Goal: Task Accomplishment & Management: Use online tool/utility

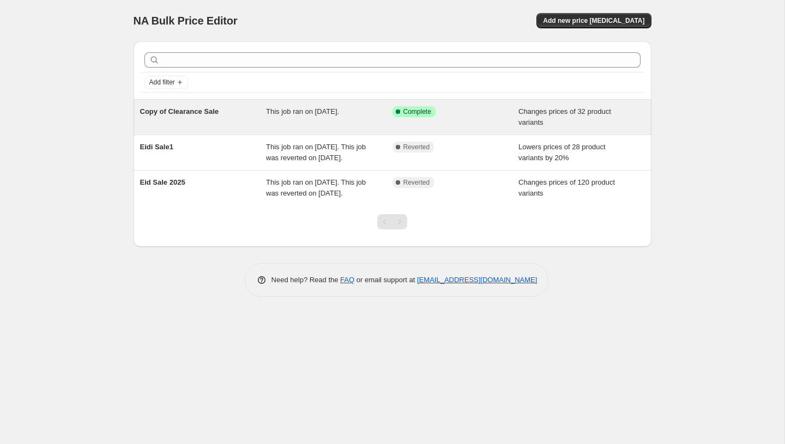
click at [366, 113] on div "This job ran on [DATE]." at bounding box center [329, 117] width 126 height 22
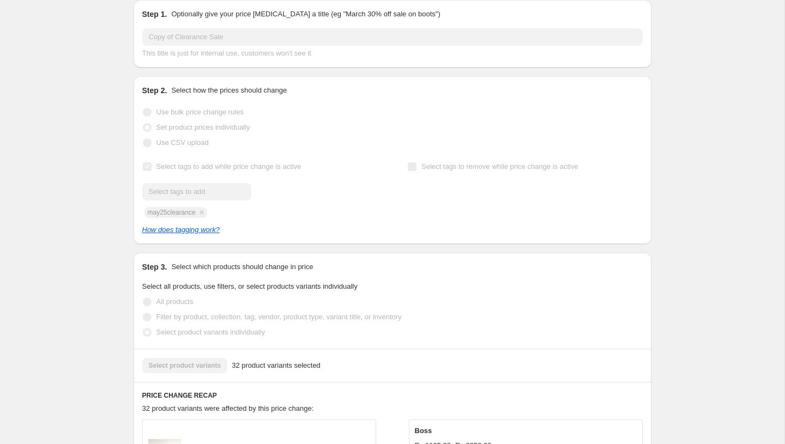
scroll to position [156, 0]
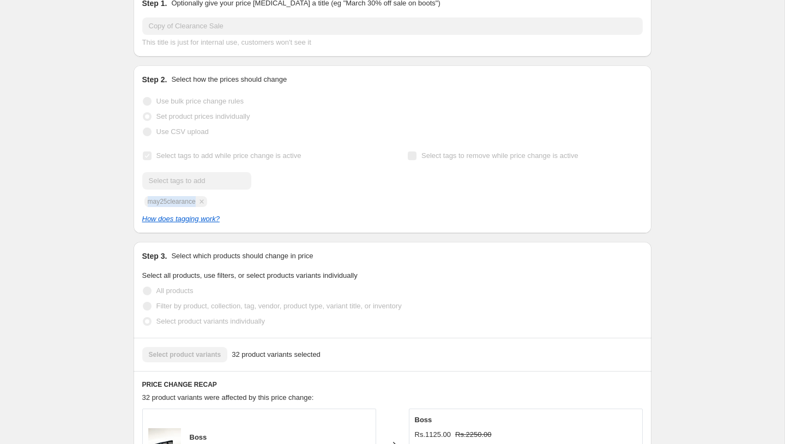
drag, startPoint x: 148, startPoint y: 203, endPoint x: 198, endPoint y: 205, distance: 50.1
click at [198, 205] on div "Submit may25clearance" at bounding box center [259, 189] width 235 height 35
copy span "may25clearance"
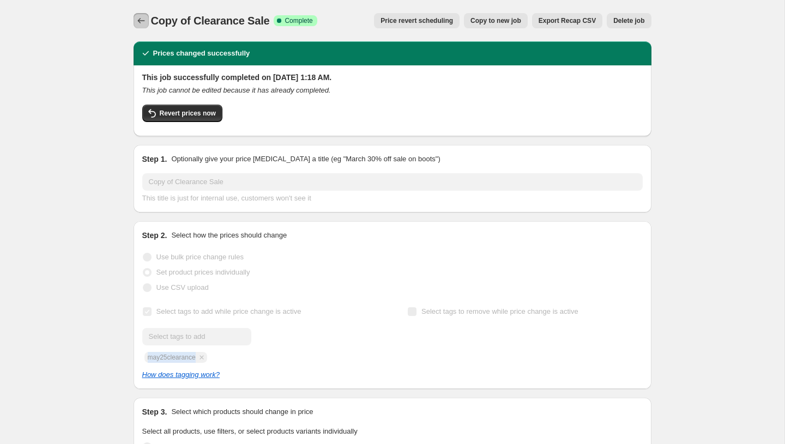
click at [141, 16] on icon "Price change jobs" at bounding box center [141, 20] width 11 height 11
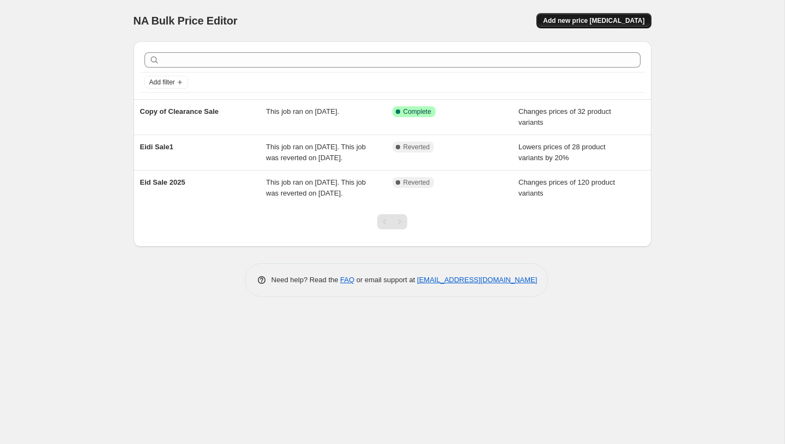
click at [597, 23] on span "Add new price change job" at bounding box center [593, 20] width 101 height 9
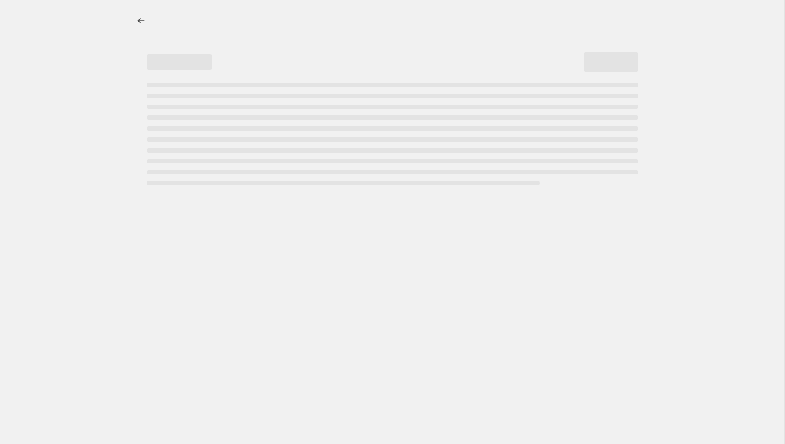
select select "percentage"
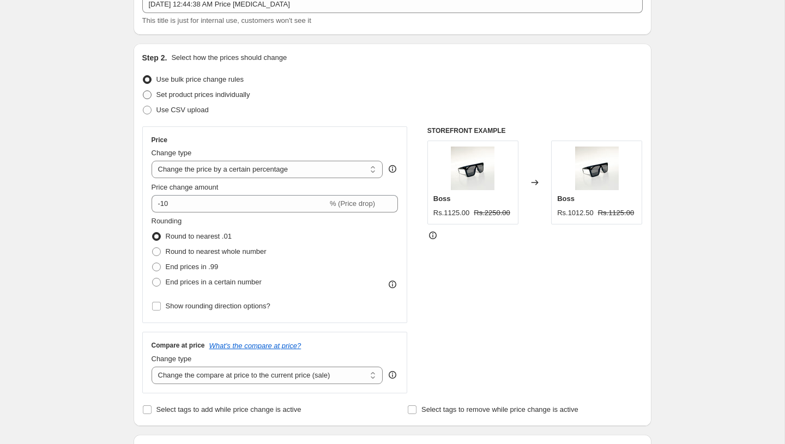
scroll to position [76, 0]
click at [205, 168] on select "Change the price to a certain amount Change the price by a certain amount Chang…" at bounding box center [267, 167] width 232 height 17
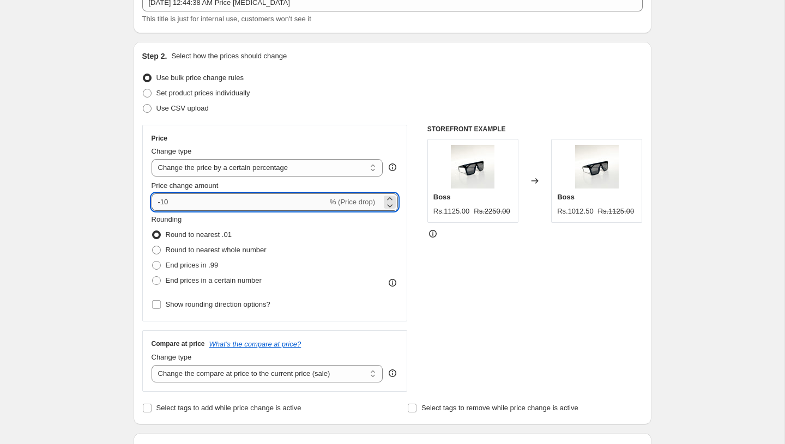
click at [193, 208] on input "-10" at bounding box center [239, 201] width 176 height 17
type input "-1"
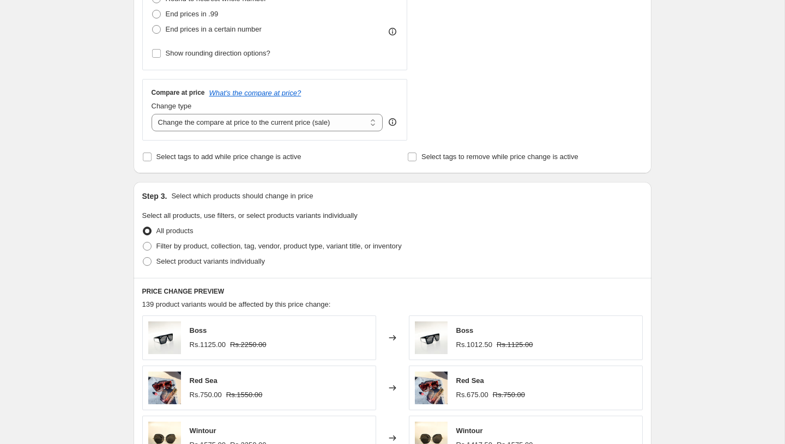
scroll to position [327, 0]
type input "-30"
click at [204, 155] on span "Select tags to add while price change is active" at bounding box center [228, 156] width 145 height 8
click at [151, 155] on input "Select tags to add while price change is active" at bounding box center [147, 156] width 9 height 9
checkbox input "true"
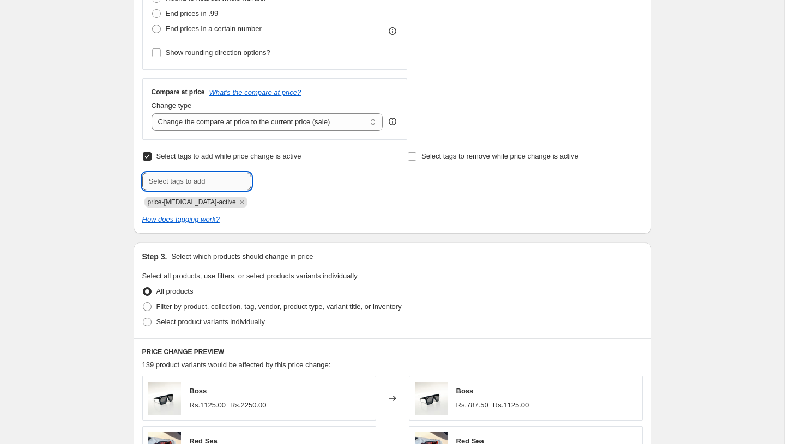
click at [202, 187] on input "text" at bounding box center [196, 181] width 109 height 17
paste input "may25clearance"
type input "may25clearance"
click at [240, 200] on icon "Remove price-change-job-active" at bounding box center [242, 202] width 4 height 4
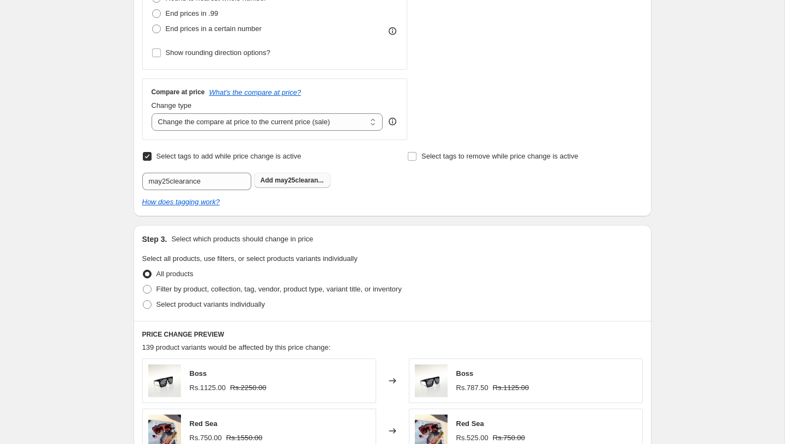
click at [287, 182] on span "may25clearan..." at bounding box center [299, 181] width 48 height 8
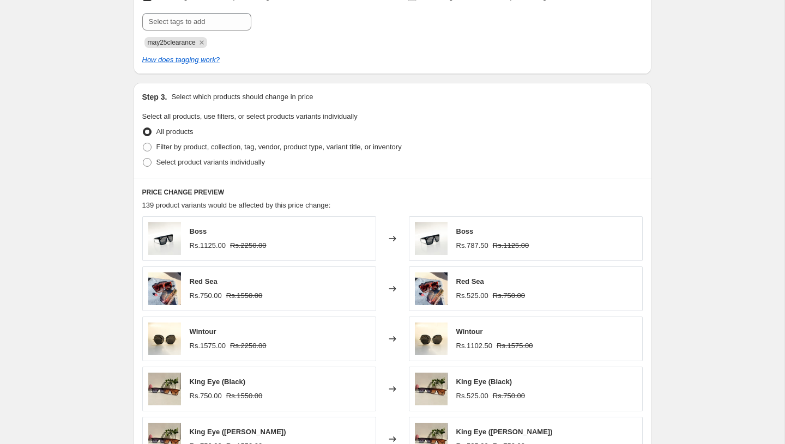
scroll to position [491, 0]
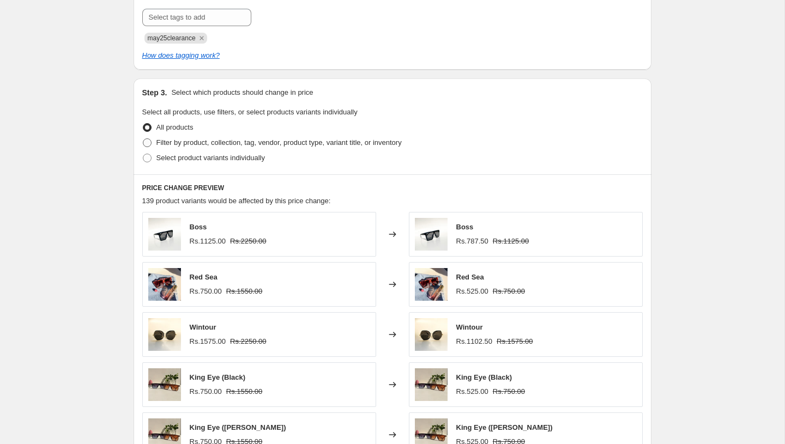
click at [238, 146] on span "Filter by product, collection, tag, vendor, product type, variant title, or inv…" at bounding box center [278, 142] width 245 height 8
click at [143, 139] on input "Filter by product, collection, tag, vendor, product type, variant title, or inv…" at bounding box center [143, 138] width 1 height 1
radio input "true"
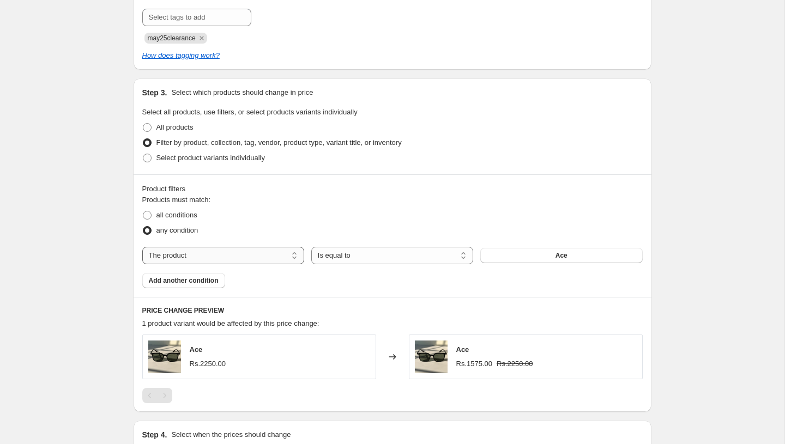
click at [275, 257] on select "The product The product's collection The product's tag The product's vendor The…" at bounding box center [223, 255] width 162 height 17
select select "collection"
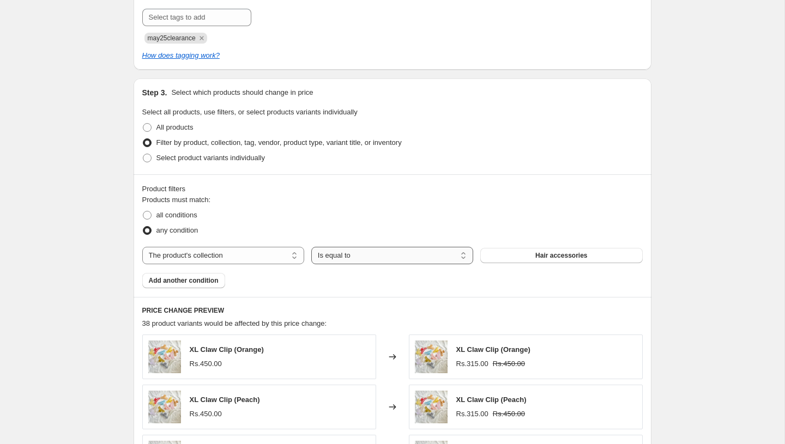
click at [367, 258] on select "Is equal to Is not equal to" at bounding box center [392, 255] width 162 height 17
click at [610, 258] on button "Hair accessories" at bounding box center [561, 255] width 162 height 15
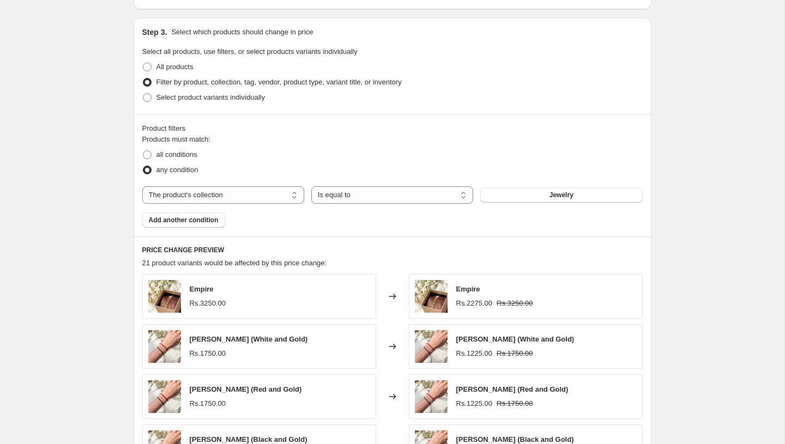
scroll to position [565, 0]
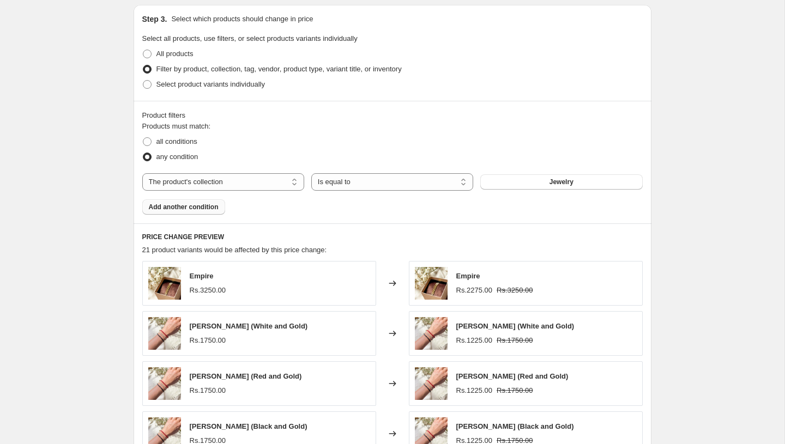
click at [182, 202] on button "Add another condition" at bounding box center [183, 206] width 83 height 15
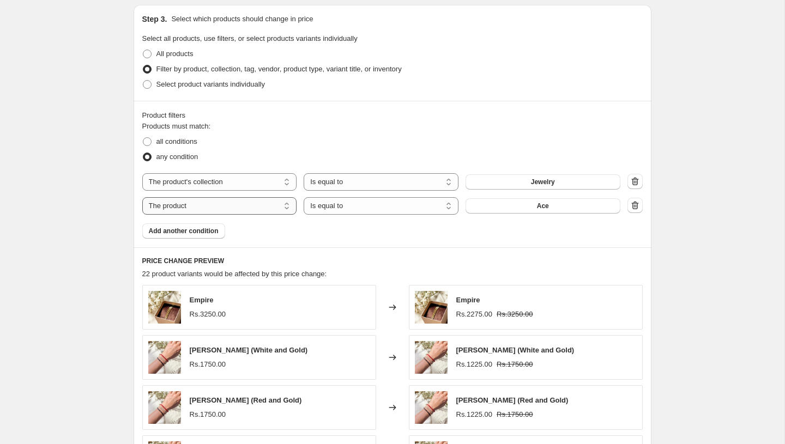
click at [276, 205] on select "The product The product's collection The product's tag The product's vendor The…" at bounding box center [219, 205] width 155 height 17
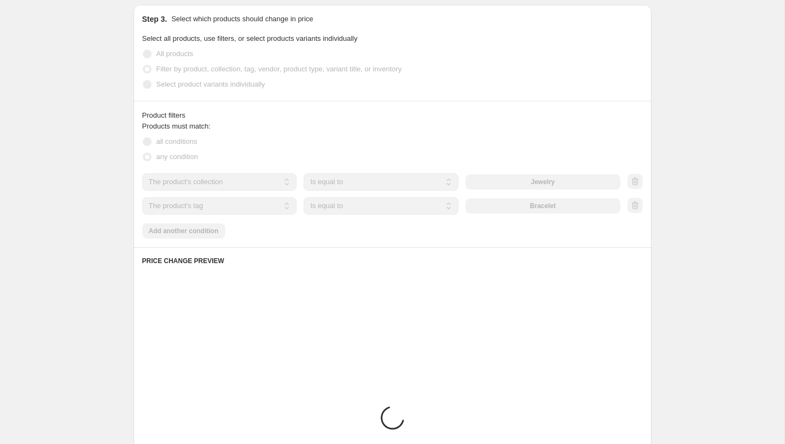
click at [214, 210] on select "The product The product's collection The product's tag The product's vendor The…" at bounding box center [219, 205] width 155 height 17
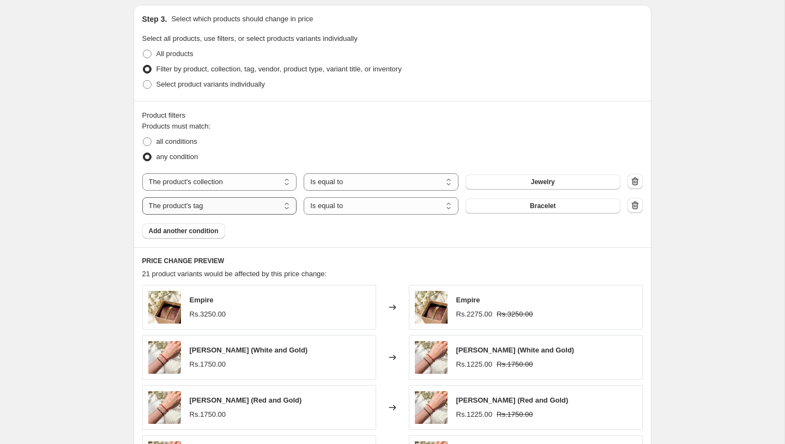
select select "collection"
click at [522, 207] on span "Hair accessories" at bounding box center [542, 206] width 52 height 9
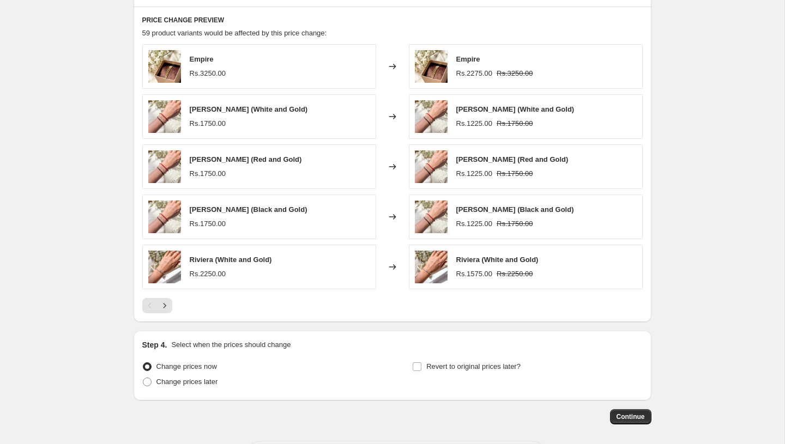
scroll to position [807, 0]
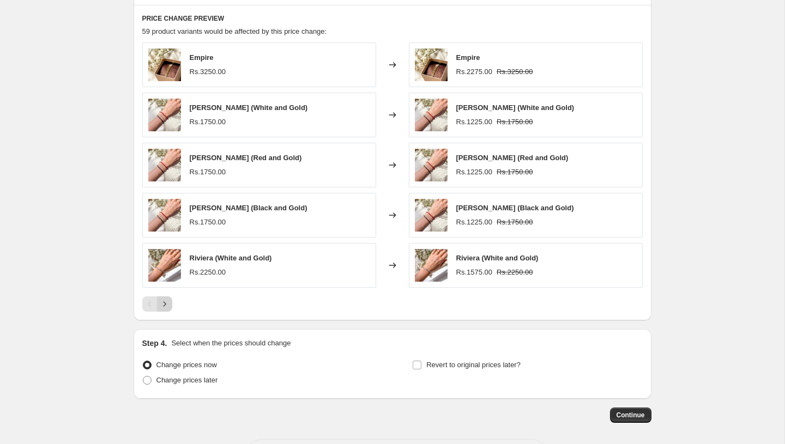
click at [168, 302] on icon "Next" at bounding box center [164, 304] width 11 height 11
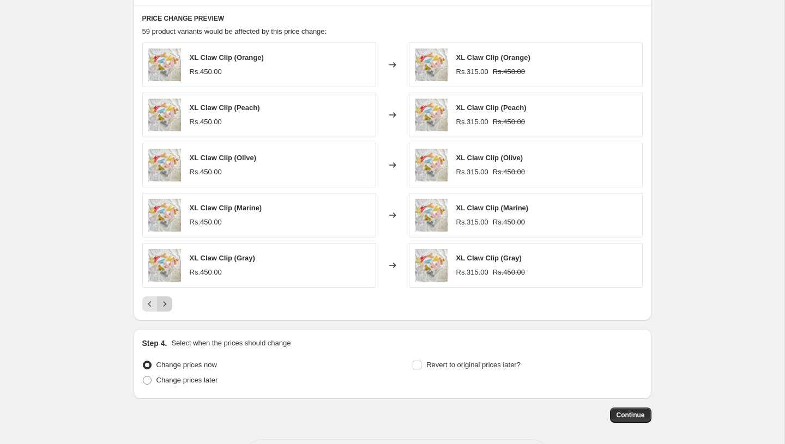
click at [168, 302] on icon "Next" at bounding box center [164, 304] width 11 height 11
click at [168, 303] on icon "Next" at bounding box center [164, 304] width 11 height 11
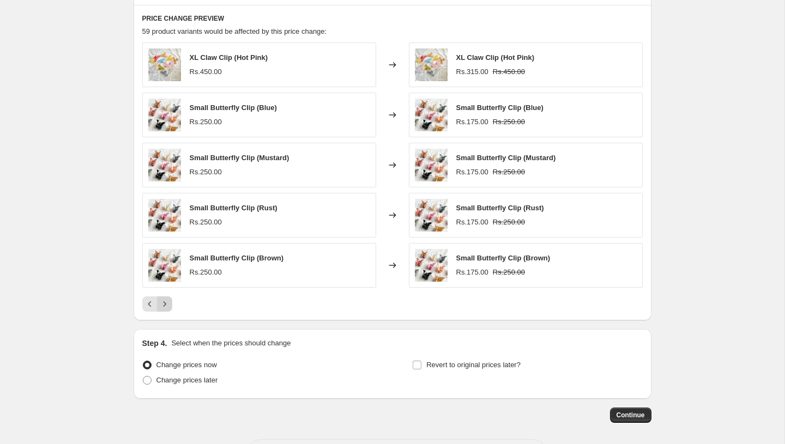
click at [167, 303] on icon "Next" at bounding box center [164, 304] width 11 height 11
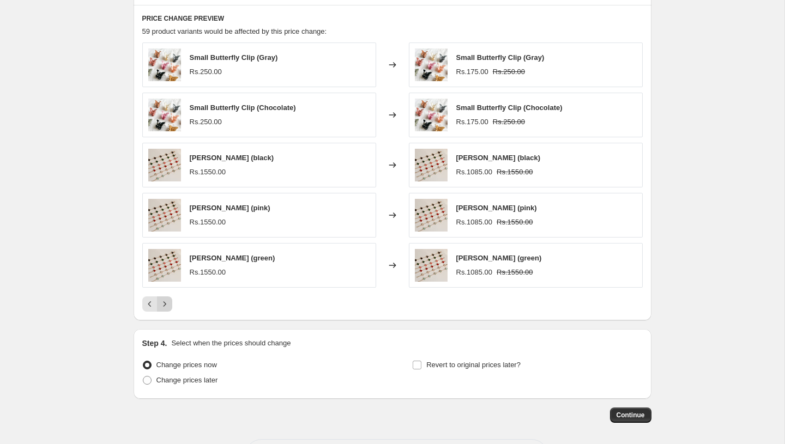
click at [167, 303] on icon "Next" at bounding box center [164, 304] width 11 height 11
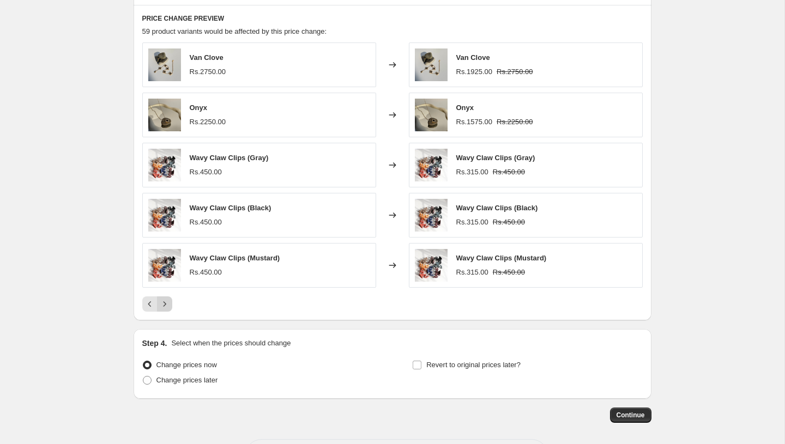
click at [167, 303] on icon "Next" at bounding box center [164, 304] width 11 height 11
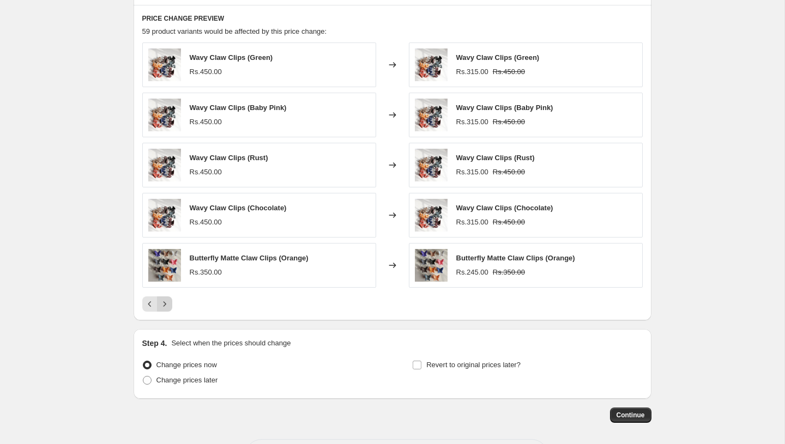
click at [167, 303] on icon "Next" at bounding box center [164, 304] width 11 height 11
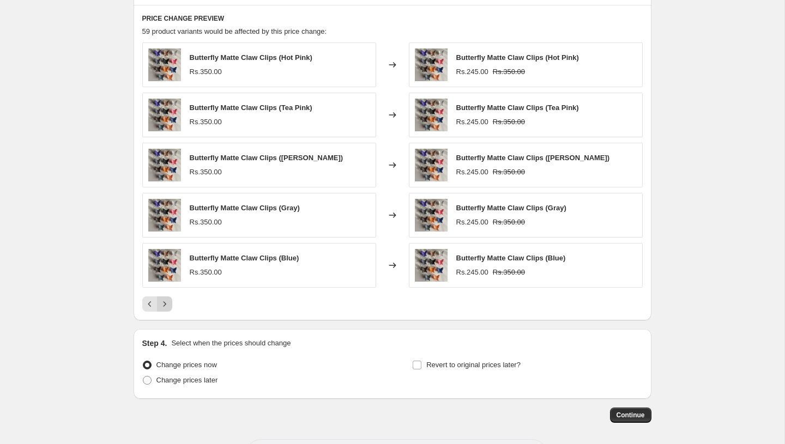
click at [167, 303] on icon "Next" at bounding box center [164, 304] width 11 height 11
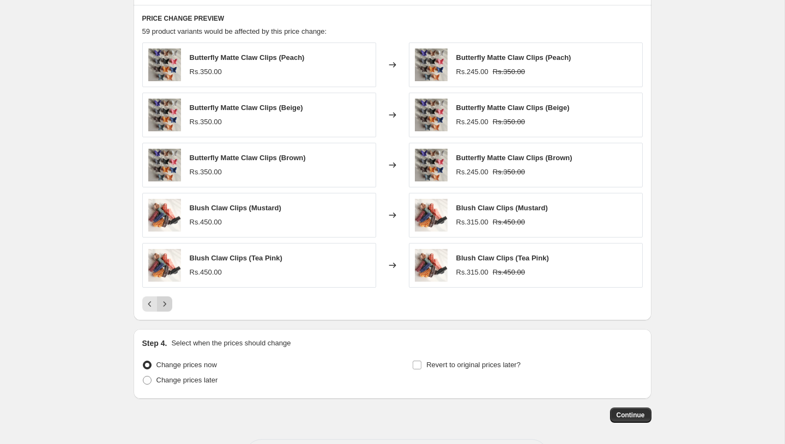
click at [167, 303] on icon "Next" at bounding box center [164, 304] width 11 height 11
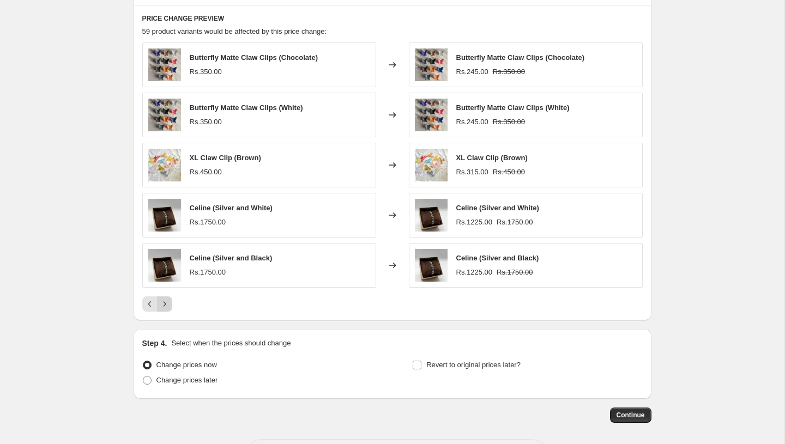
click at [169, 302] on icon "Next" at bounding box center [164, 304] width 11 height 11
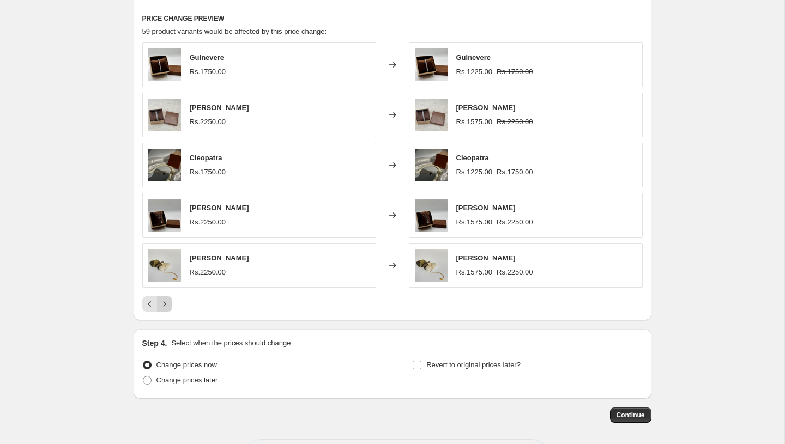
click at [169, 302] on icon "Next" at bounding box center [164, 304] width 11 height 11
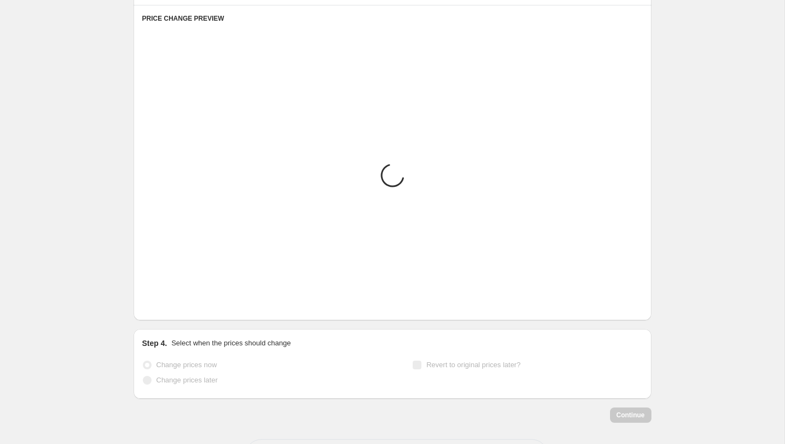
scroll to position [803, 0]
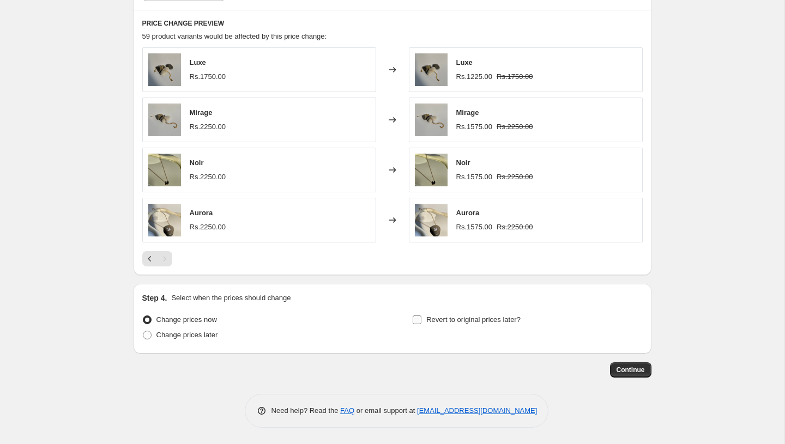
click at [422, 317] on label "Revert to original prices later?" at bounding box center [466, 319] width 108 height 15
click at [421, 317] on input "Revert to original prices later?" at bounding box center [416, 319] width 9 height 9
checkbox input "true"
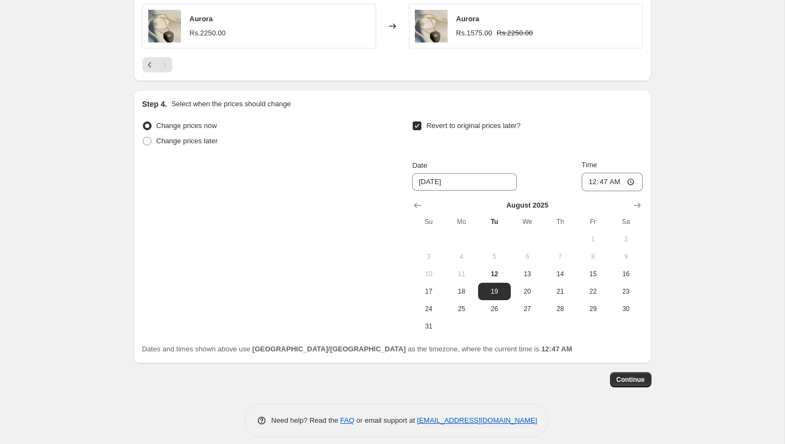
scroll to position [997, 0]
click at [433, 304] on span "24" at bounding box center [428, 308] width 24 height 9
click at [432, 285] on button "17" at bounding box center [428, 290] width 33 height 17
type input "8/17/2025"
click at [591, 180] on input "00:47" at bounding box center [611, 181] width 61 height 19
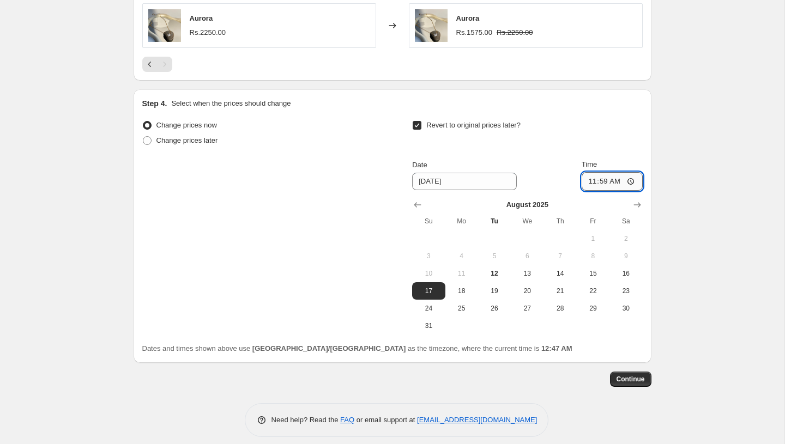
type input "23:59"
click at [638, 379] on span "Continue" at bounding box center [630, 379] width 28 height 9
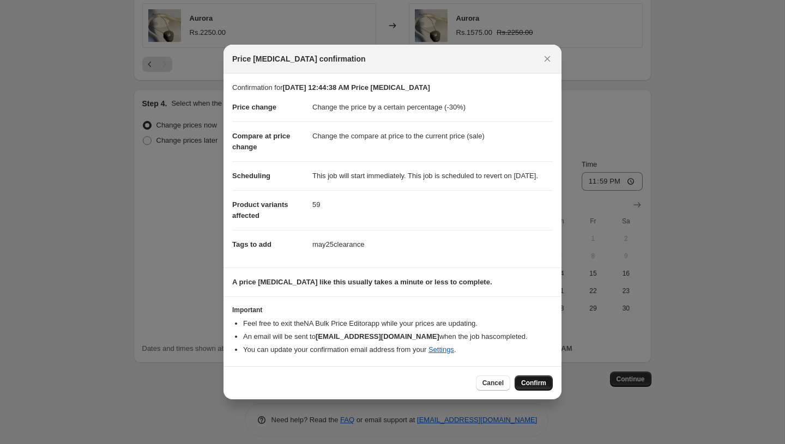
click at [538, 387] on span "Confirm" at bounding box center [533, 383] width 25 height 9
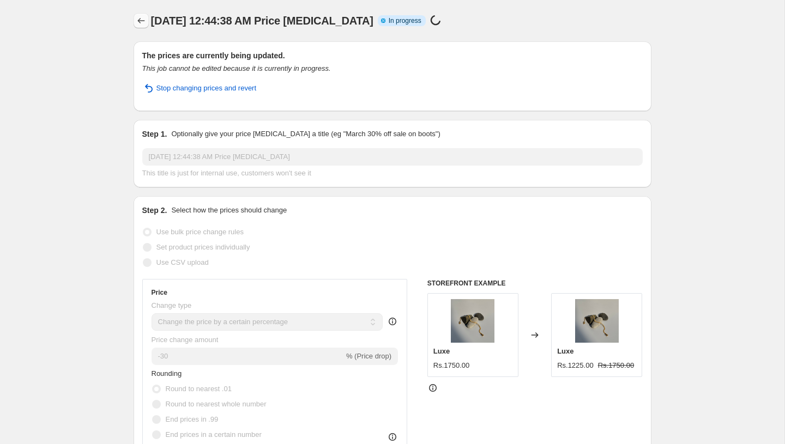
click at [143, 19] on icon "Price change jobs" at bounding box center [141, 20] width 11 height 11
